Goal: Navigation & Orientation: Go to known website

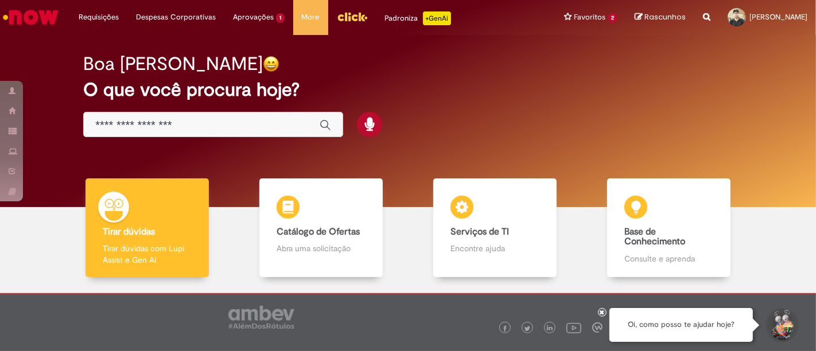
click at [26, 17] on img "Ir para a Homepage" at bounding box center [30, 17] width 59 height 23
